Goal: Navigation & Orientation: Find specific page/section

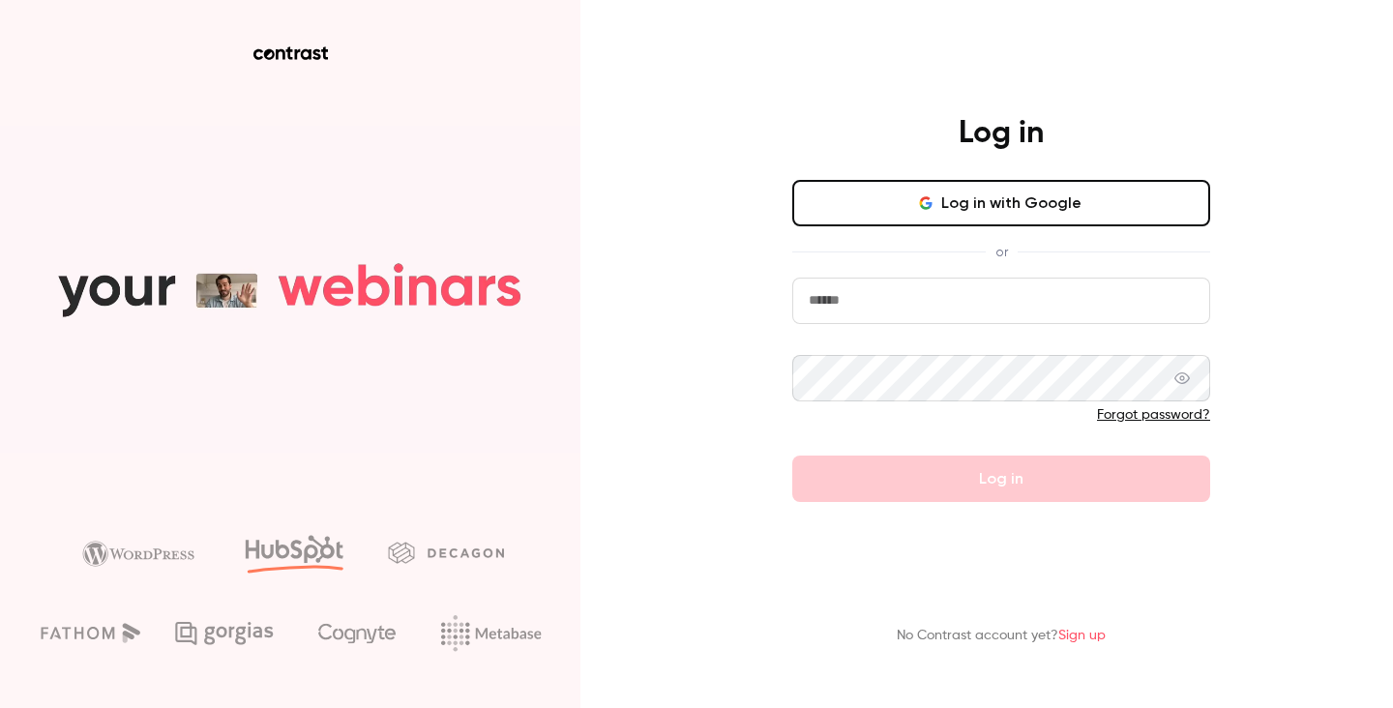
click at [1029, 206] on button "Log in with Google" at bounding box center [1001, 203] width 418 height 46
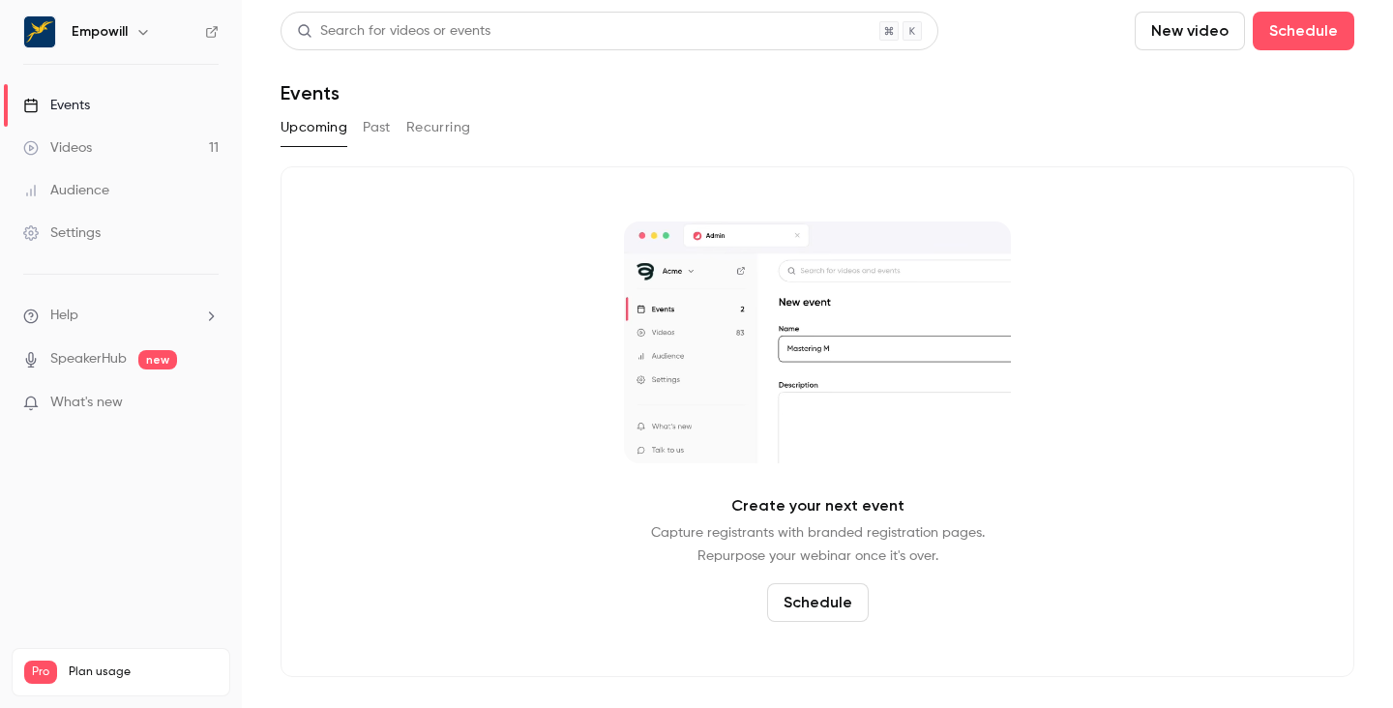
click at [129, 31] on div "Empowill" at bounding box center [131, 31] width 118 height 23
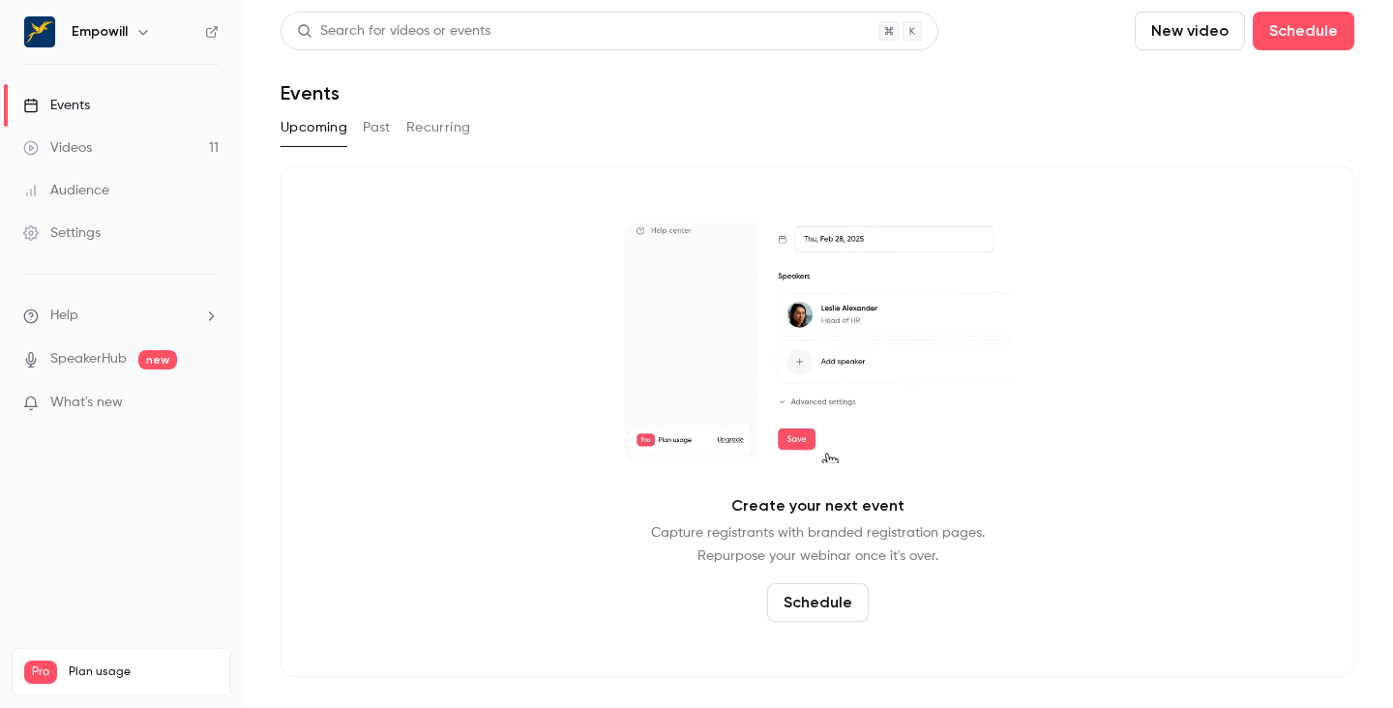
click at [150, 31] on button "button" at bounding box center [143, 31] width 23 height 23
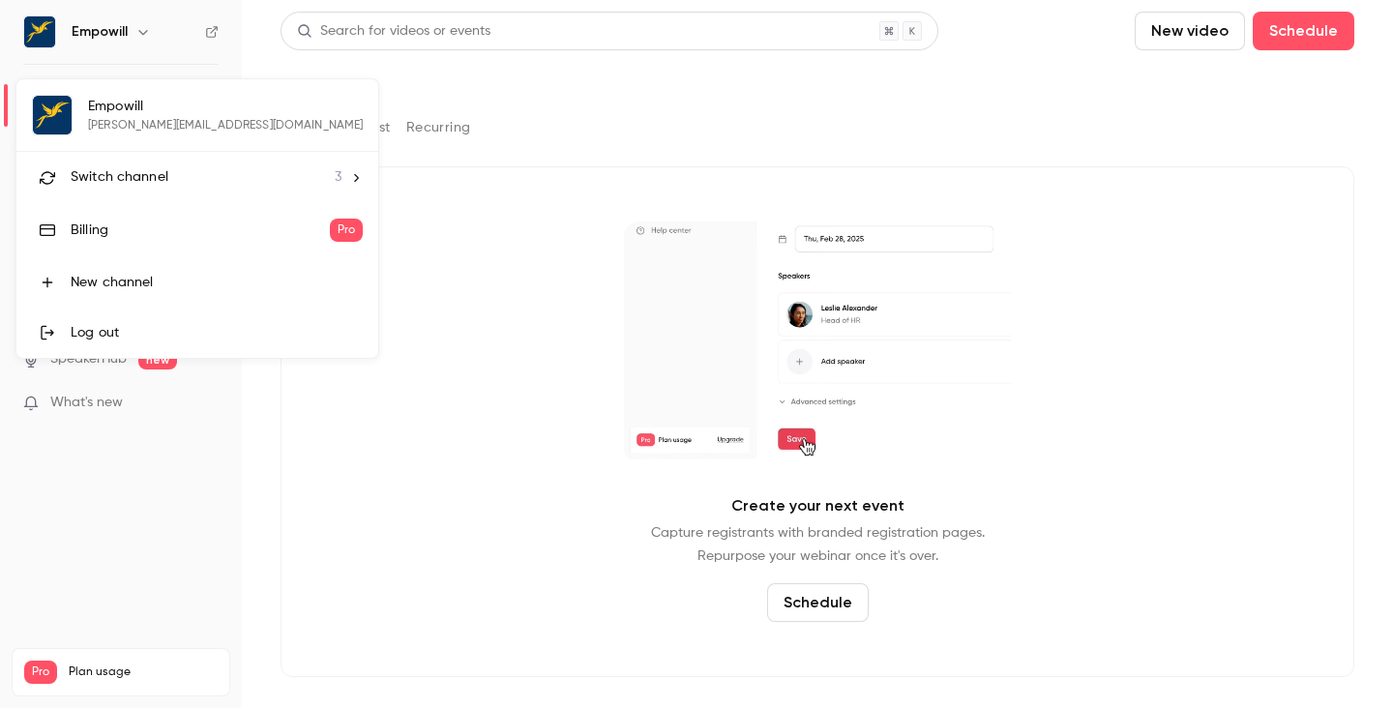
click at [150, 194] on li "Switch channel 3" at bounding box center [197, 177] width 362 height 51
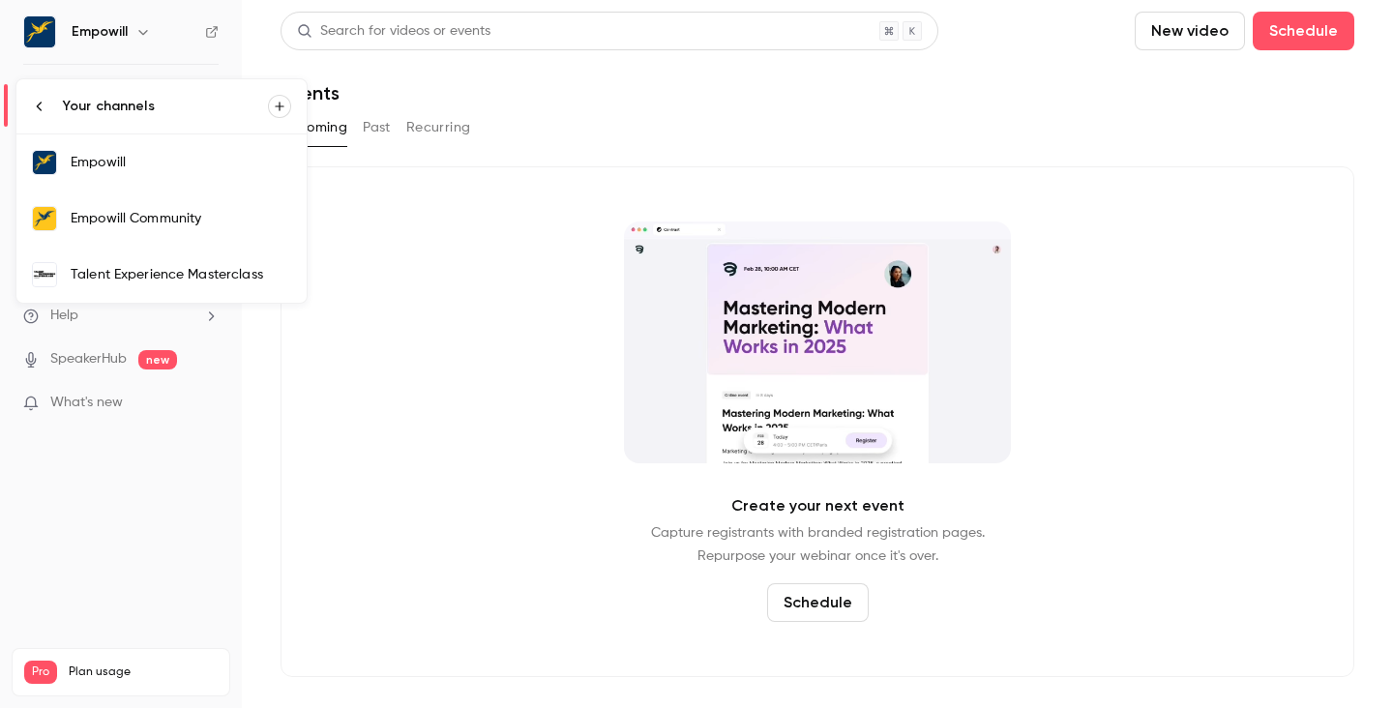
click at [178, 232] on link "Empowill Community" at bounding box center [161, 219] width 290 height 56
